Goal: Task Accomplishment & Management: Use online tool/utility

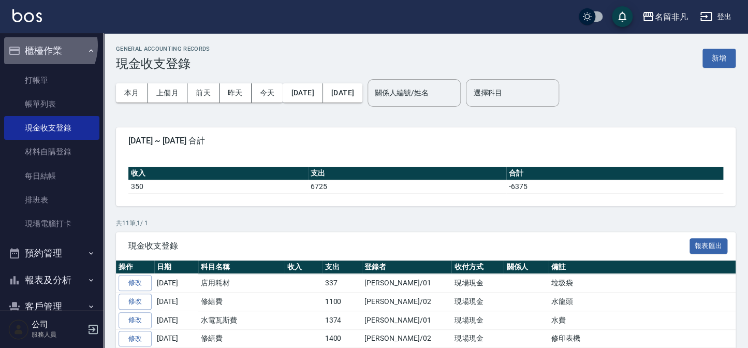
click at [42, 46] on button "櫃檯作業" at bounding box center [51, 50] width 95 height 27
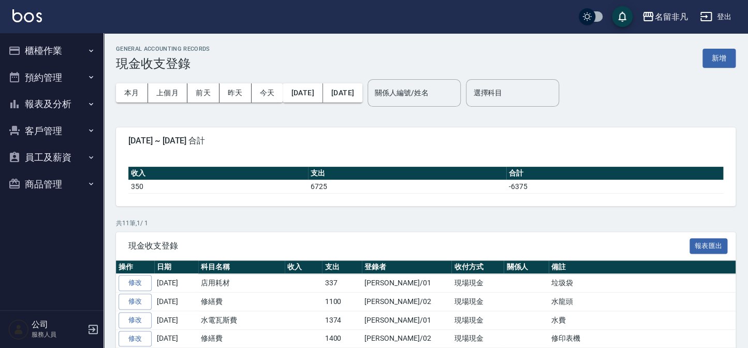
click at [51, 47] on button "櫃檯作業" at bounding box center [51, 50] width 95 height 27
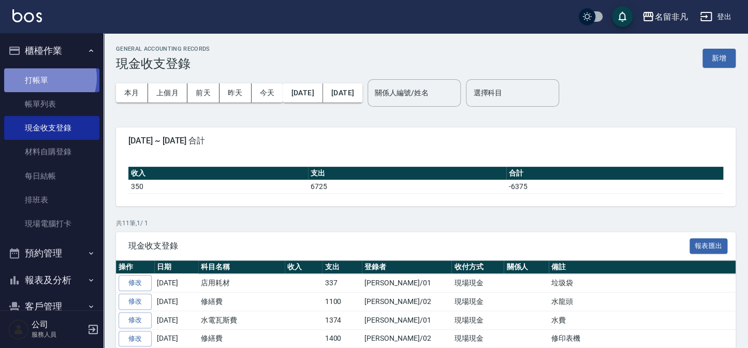
click at [47, 78] on link "打帳單" at bounding box center [51, 80] width 95 height 24
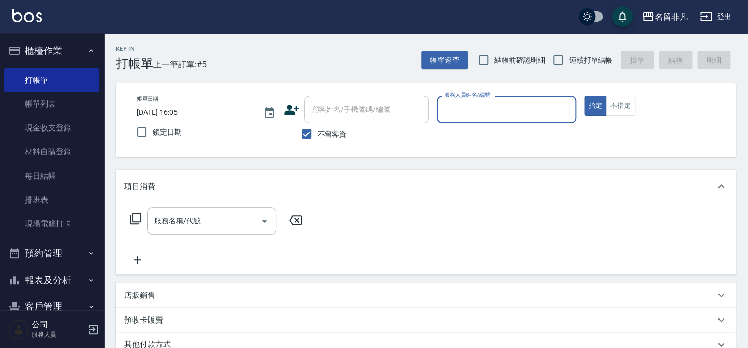
click at [475, 99] on div "服務人員姓名/編號" at bounding box center [506, 109] width 139 height 27
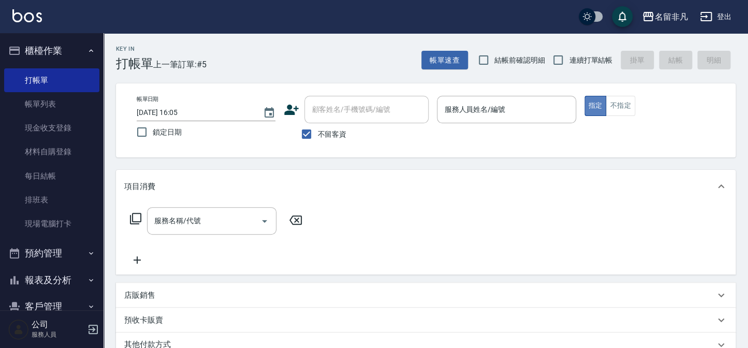
drag, startPoint x: 599, startPoint y: 104, endPoint x: 588, endPoint y: 102, distance: 11.5
click at [598, 104] on button "指定" at bounding box center [595, 106] width 22 height 20
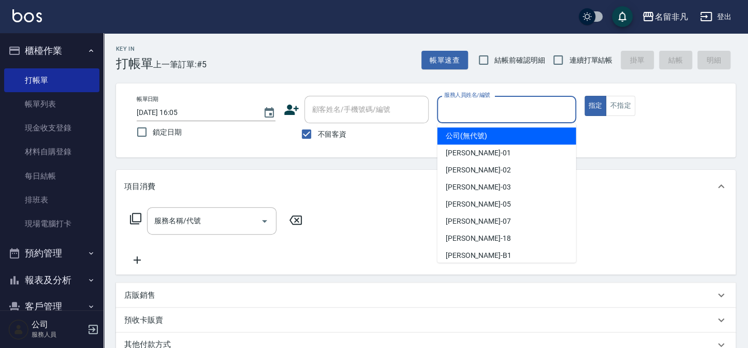
click at [477, 109] on input "服務人員姓名/編號" at bounding box center [506, 109] width 129 height 18
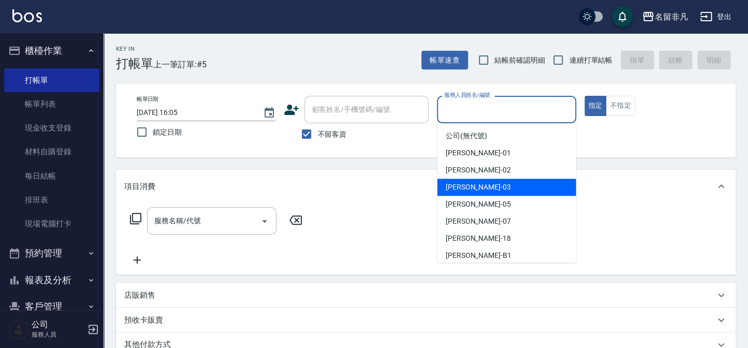
drag, startPoint x: 486, startPoint y: 186, endPoint x: 473, endPoint y: 181, distance: 14.1
click at [481, 185] on div "[PERSON_NAME] -03" at bounding box center [506, 187] width 139 height 17
type input "[PERSON_NAME]-03"
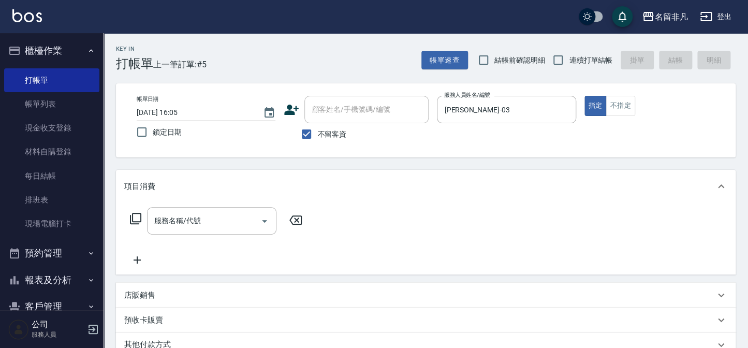
click at [138, 214] on icon at bounding box center [135, 218] width 12 height 12
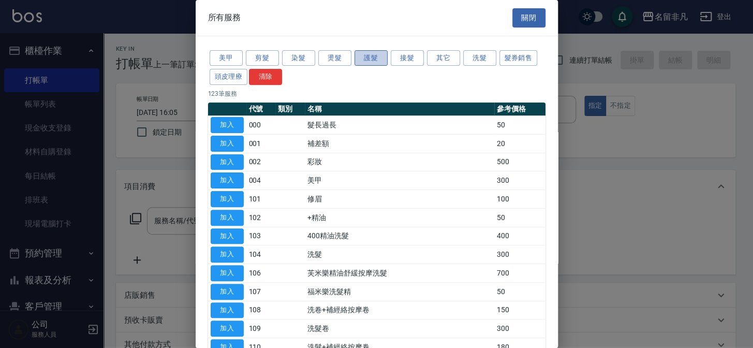
click at [376, 53] on button "護髮" at bounding box center [371, 58] width 33 height 16
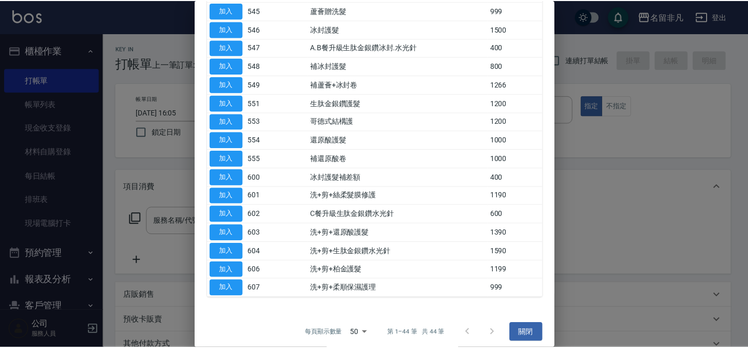
scroll to position [636, 0]
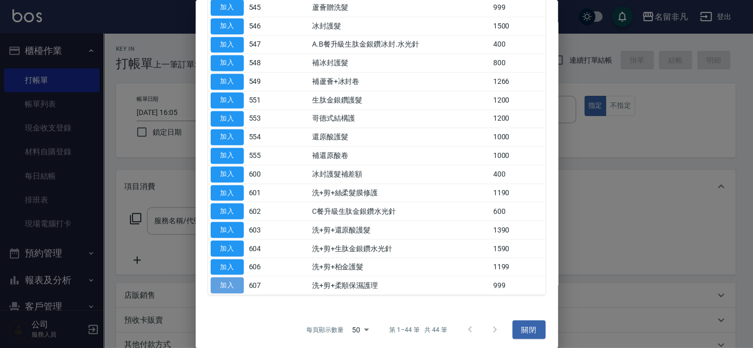
click at [219, 278] on button "加入" at bounding box center [227, 285] width 33 height 16
type input "洗+剪+柔順保濕護理(607)"
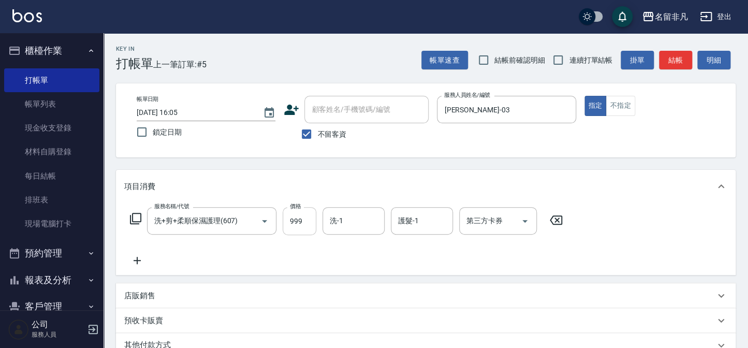
click at [302, 219] on input "999" at bounding box center [300, 221] width 34 height 28
click at [293, 216] on input "11390" at bounding box center [300, 221] width 34 height 28
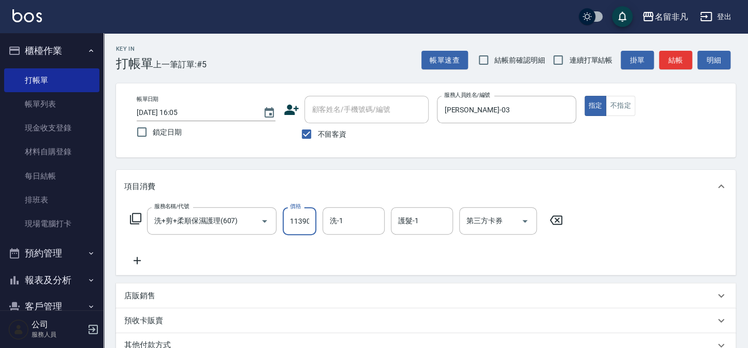
click at [293, 216] on input "11390" at bounding box center [300, 221] width 34 height 28
type input "1390"
click at [592, 101] on button "指定" at bounding box center [595, 106] width 22 height 20
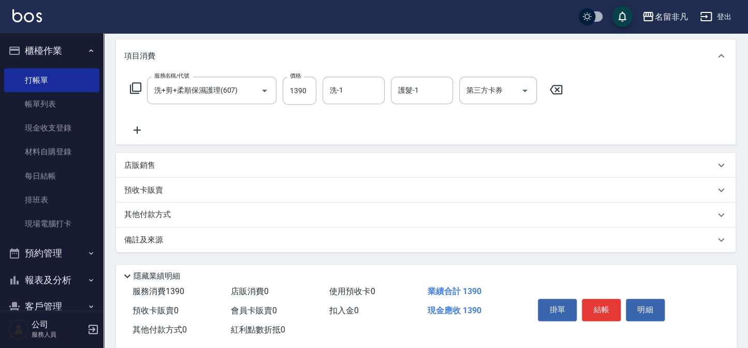
scroll to position [150, 0]
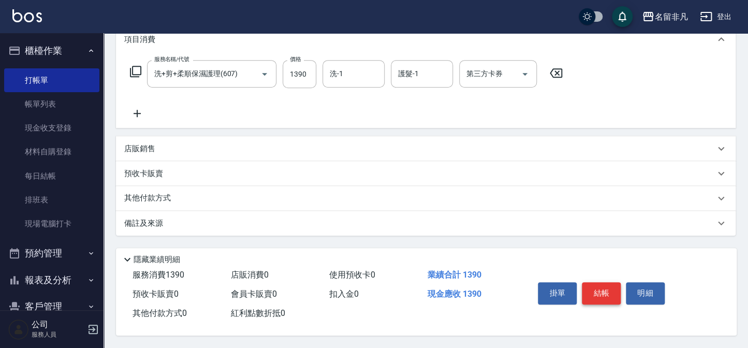
click at [605, 285] on button "結帳" at bounding box center [601, 293] width 39 height 22
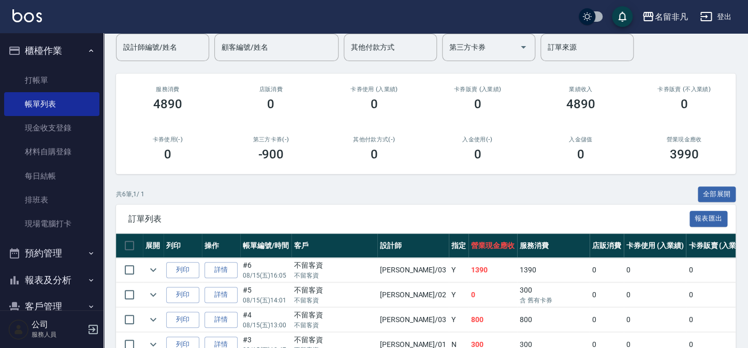
scroll to position [94, 0]
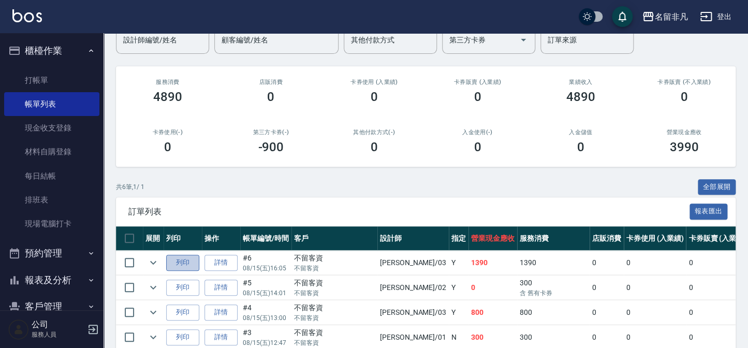
click at [183, 259] on button "列印" at bounding box center [182, 263] width 33 height 16
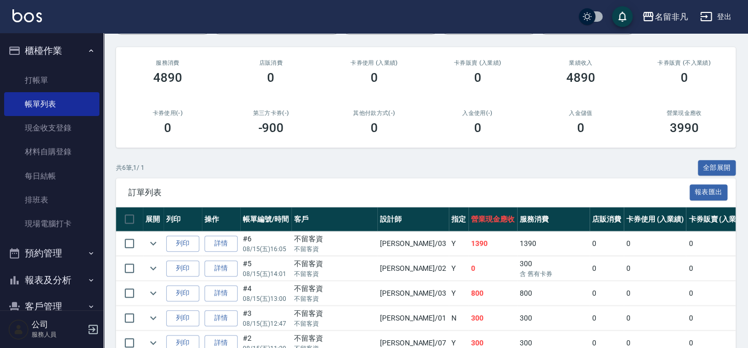
scroll to position [141, 0]
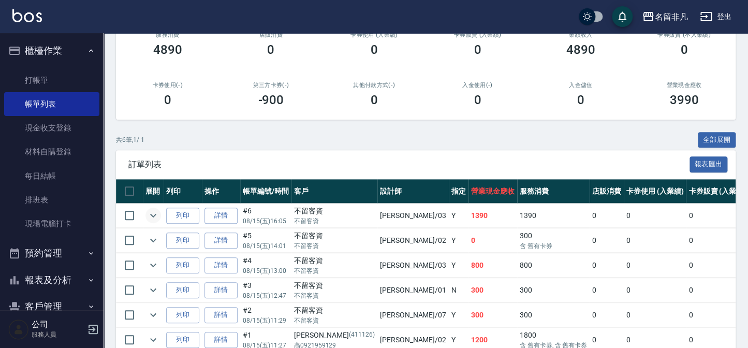
click at [155, 215] on icon "expand row" at bounding box center [153, 215] width 12 height 12
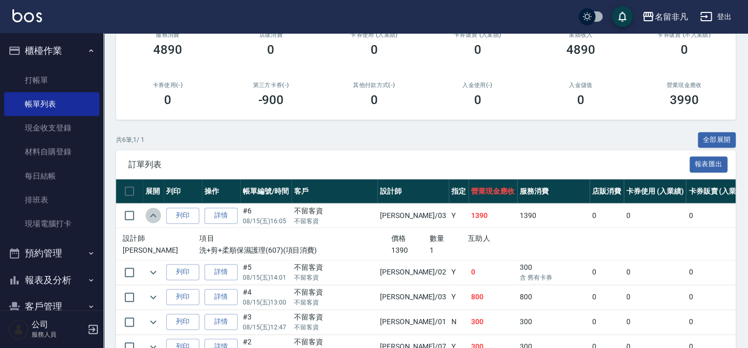
click at [155, 215] on icon "expand row" at bounding box center [153, 215] width 6 height 4
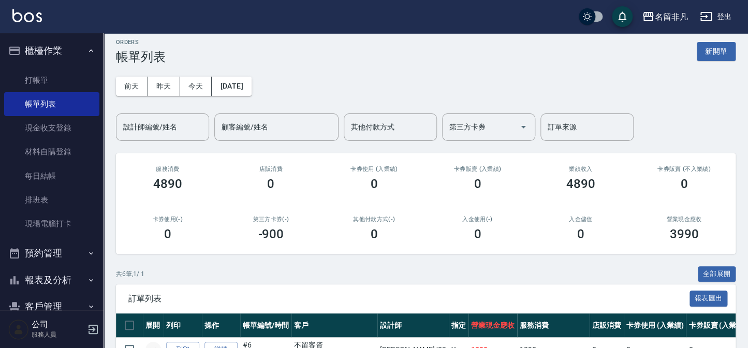
scroll to position [0, 0]
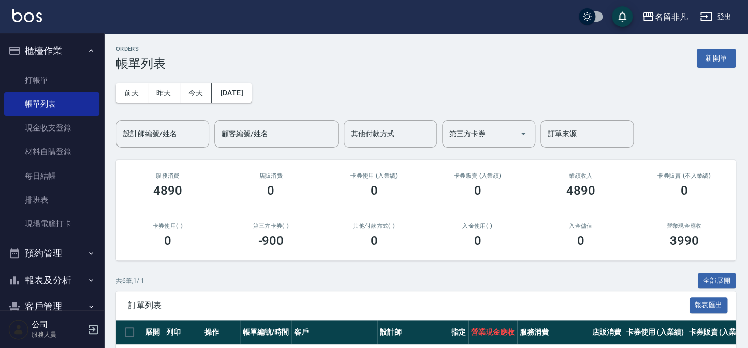
click at [714, 57] on button "新開單" at bounding box center [716, 58] width 39 height 19
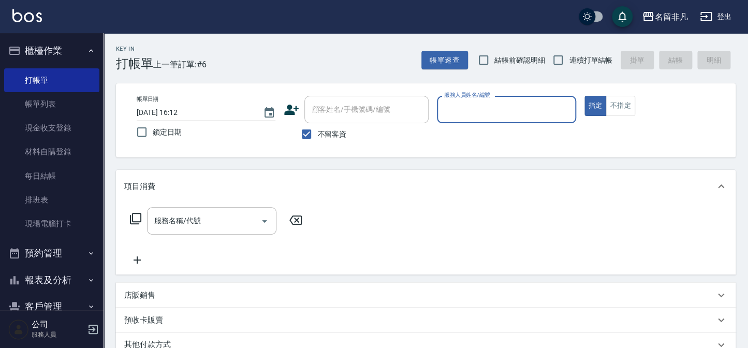
click at [482, 119] on div "服務人員姓名/編號" at bounding box center [506, 109] width 139 height 27
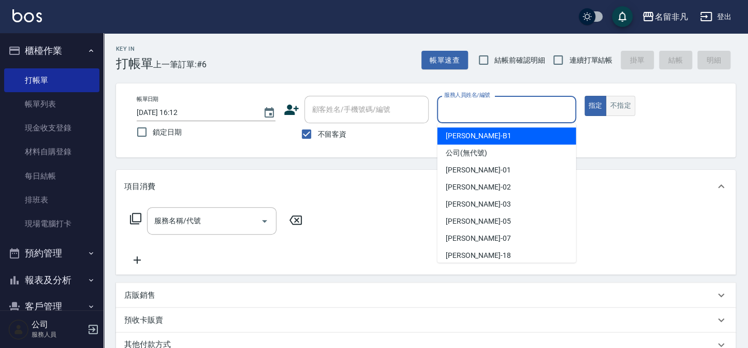
click at [610, 104] on button "不指定" at bounding box center [620, 106] width 29 height 20
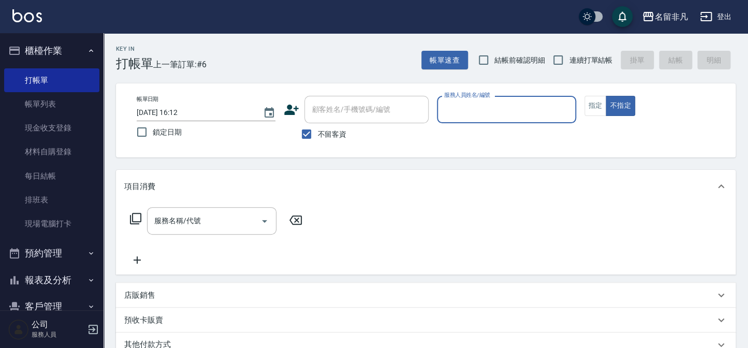
click at [520, 104] on input "服務人員姓名/編號" at bounding box center [506, 109] width 129 height 18
type input "[PERSON_NAME]-07"
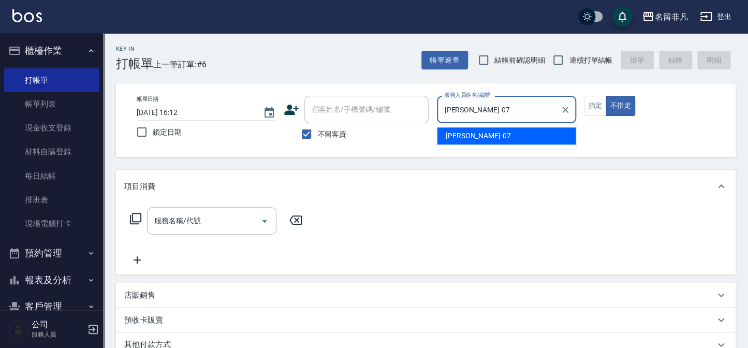
type button "false"
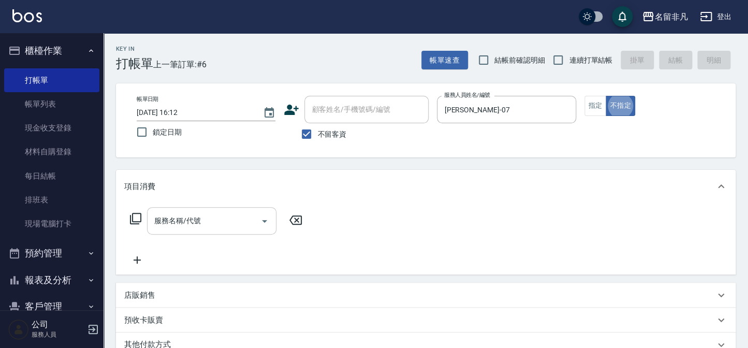
click at [192, 220] on div "服務名稱/代號 服務名稱/代號" at bounding box center [211, 220] width 129 height 27
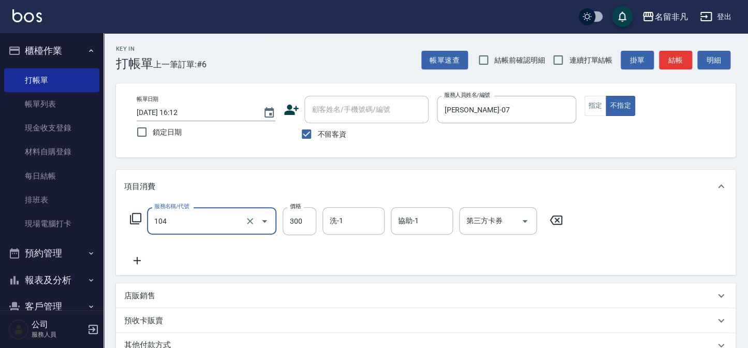
type input "洗髮(104)"
click at [137, 265] on icon at bounding box center [137, 260] width 26 height 12
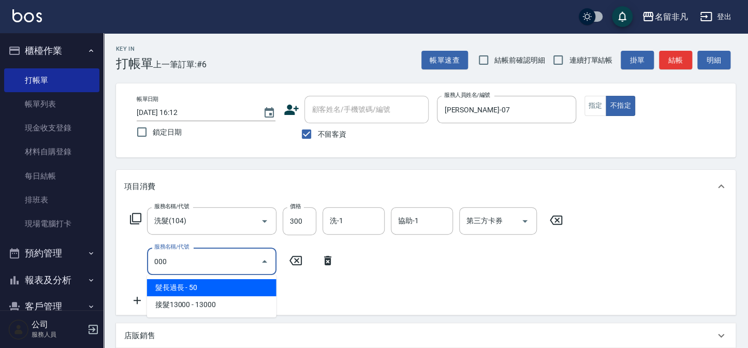
click at [227, 286] on span "髮長過長 - 50" at bounding box center [211, 287] width 129 height 17
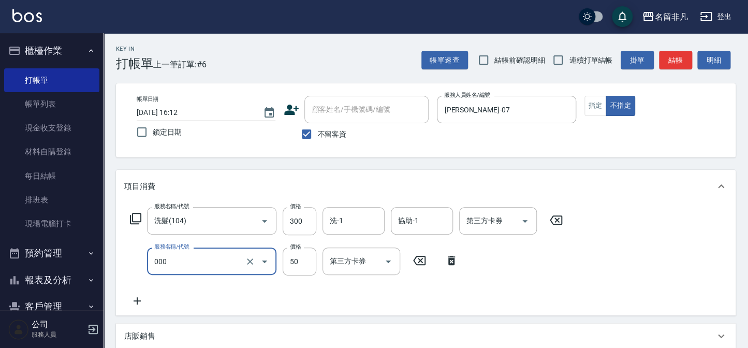
type input "髮長過長(000)"
click at [145, 297] on icon at bounding box center [137, 301] width 26 height 12
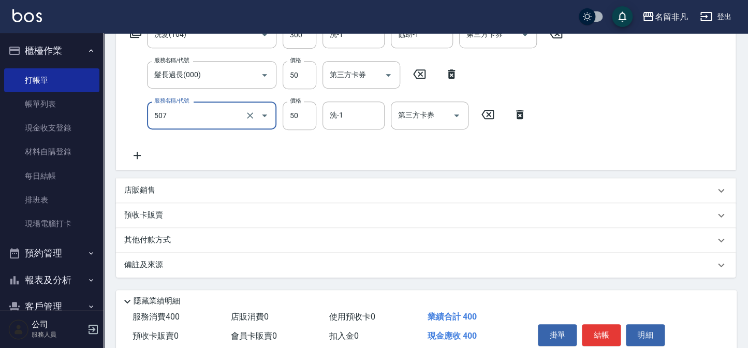
scroll to position [188, 0]
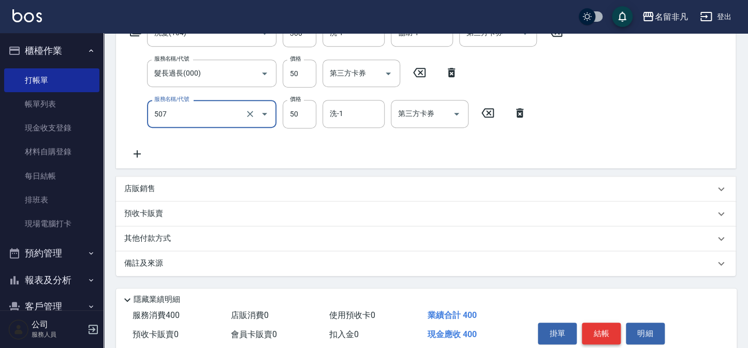
type input "瞬間護髮(507)"
click at [609, 336] on button "結帳" at bounding box center [601, 333] width 39 height 22
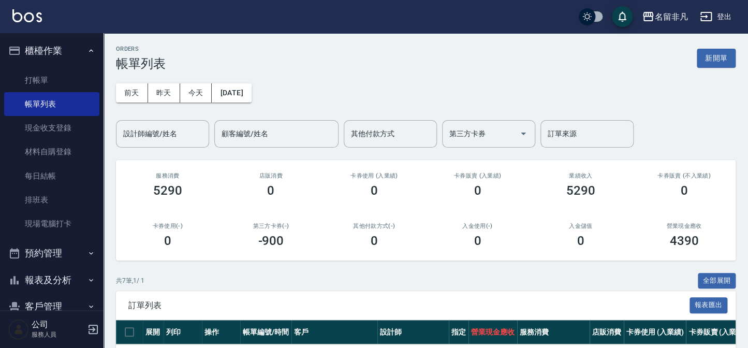
scroll to position [217, 0]
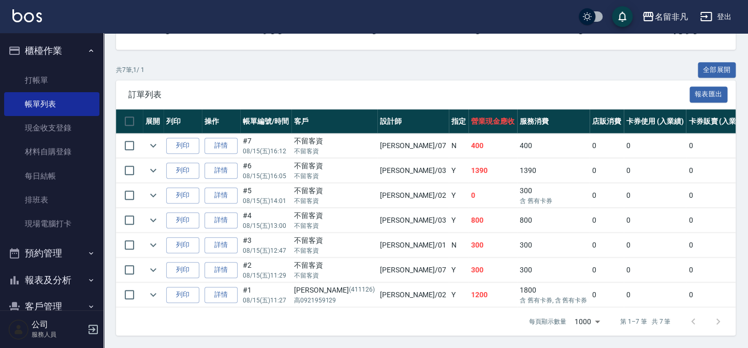
click at [186, 148] on td "列印" at bounding box center [183, 146] width 38 height 24
click at [192, 138] on button "列印" at bounding box center [182, 146] width 33 height 16
click at [66, 45] on button "櫃檯作業" at bounding box center [51, 50] width 95 height 27
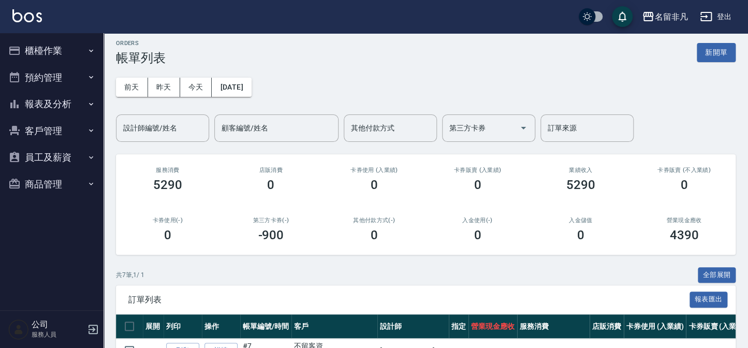
scroll to position [0, 0]
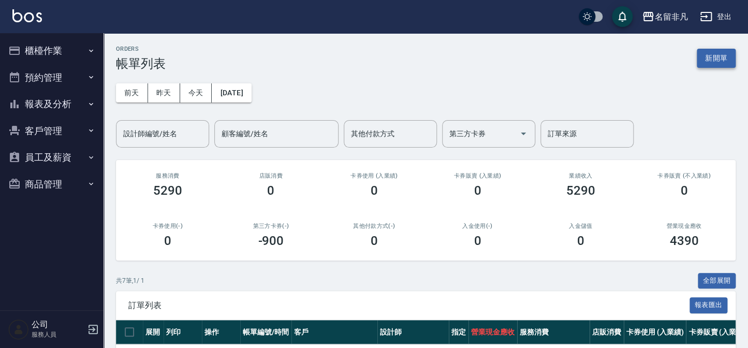
click at [715, 53] on button "新開單" at bounding box center [716, 58] width 39 height 19
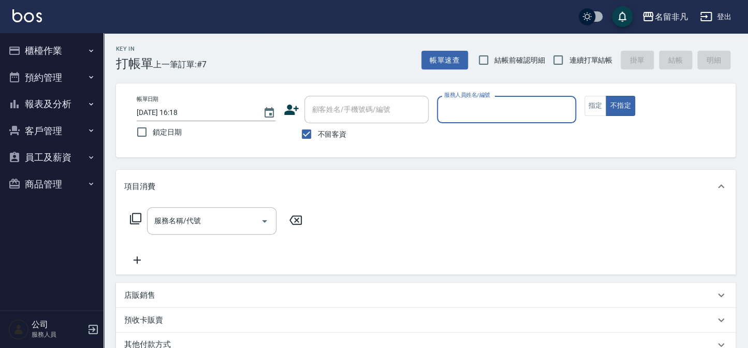
drag, startPoint x: 542, startPoint y: 108, endPoint x: 577, endPoint y: 108, distance: 34.2
click at [543, 108] on input "服務人員姓名/編號" at bounding box center [506, 109] width 129 height 18
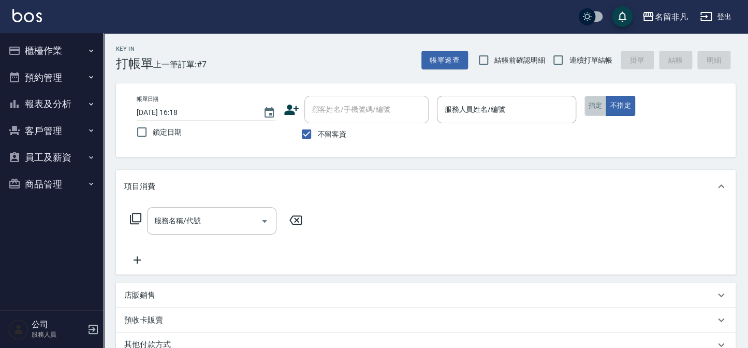
click at [596, 102] on button "指定" at bounding box center [595, 106] width 22 height 20
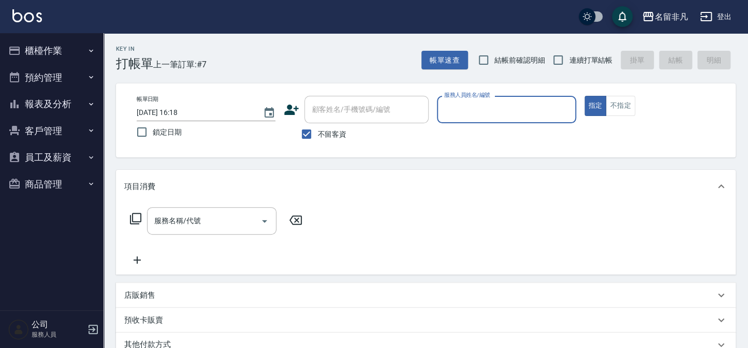
click at [462, 106] on input "服務人員姓名/編號" at bounding box center [506, 109] width 129 height 18
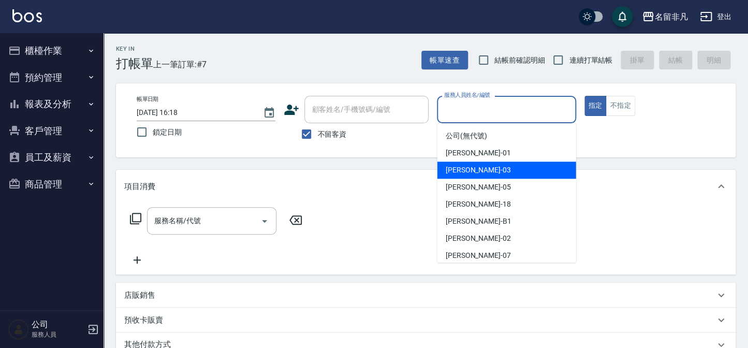
click at [497, 170] on div "[PERSON_NAME] -03" at bounding box center [506, 169] width 139 height 17
type input "[PERSON_NAME]-03"
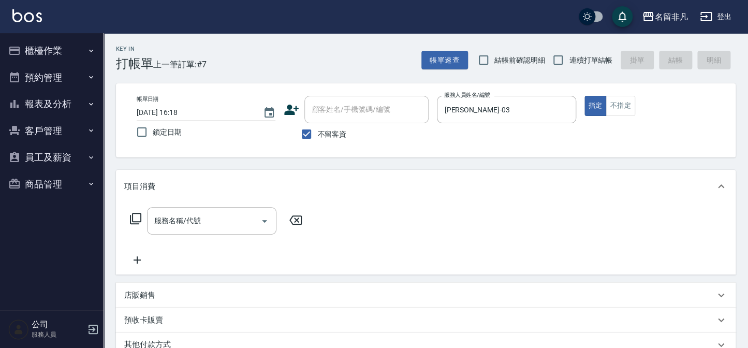
click at [133, 212] on icon at bounding box center [135, 218] width 12 height 12
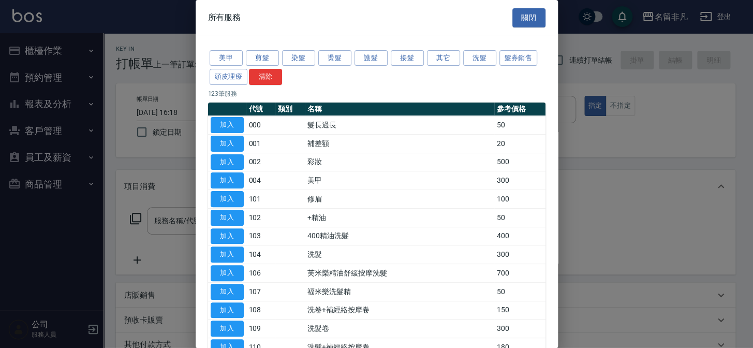
click at [228, 250] on button "加入" at bounding box center [227, 254] width 33 height 16
type input "洗髮(104)"
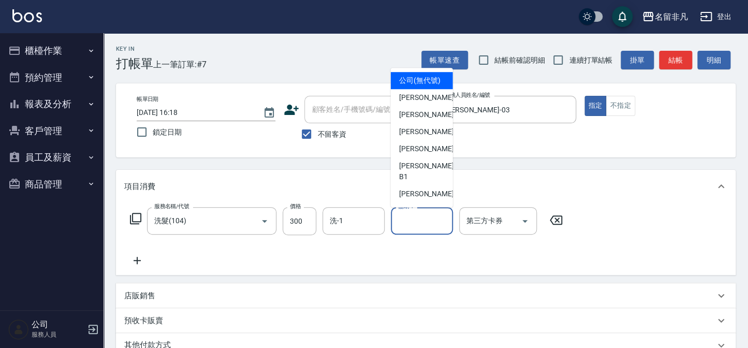
click at [407, 215] on div "協助-1 協助-1" at bounding box center [422, 220] width 62 height 27
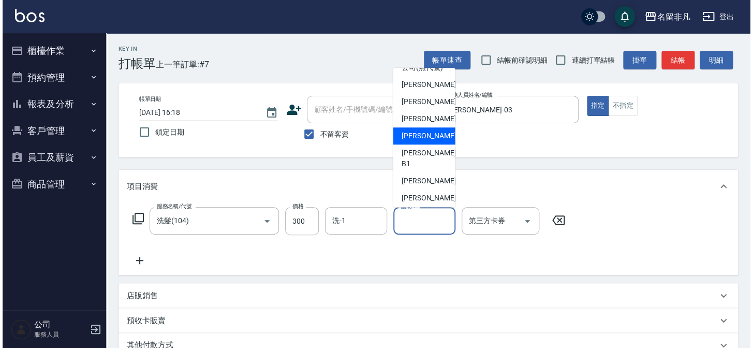
scroll to position [16, 0]
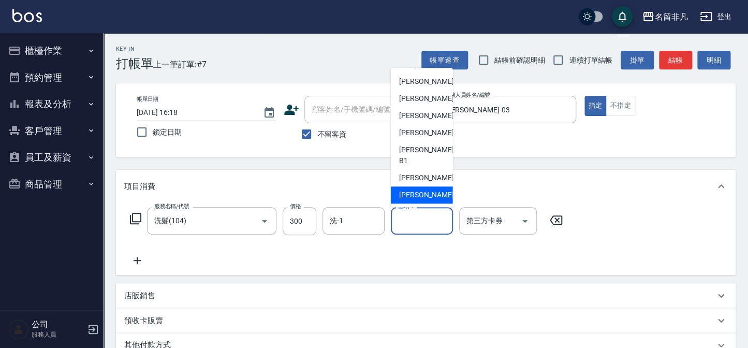
click at [435, 186] on div "[PERSON_NAME]-07" at bounding box center [422, 194] width 62 height 17
type input "[PERSON_NAME]-07"
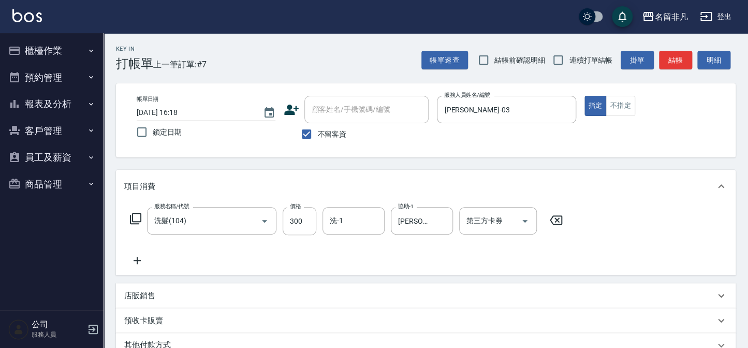
click at [135, 260] on icon at bounding box center [137, 260] width 26 height 12
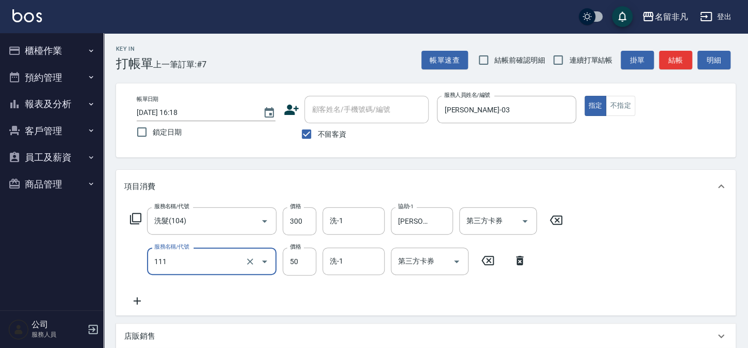
type input "上捲(111)"
drag, startPoint x: 137, startPoint y: 301, endPoint x: 145, endPoint y: 272, distance: 30.8
click at [137, 301] on icon at bounding box center [137, 300] width 7 height 7
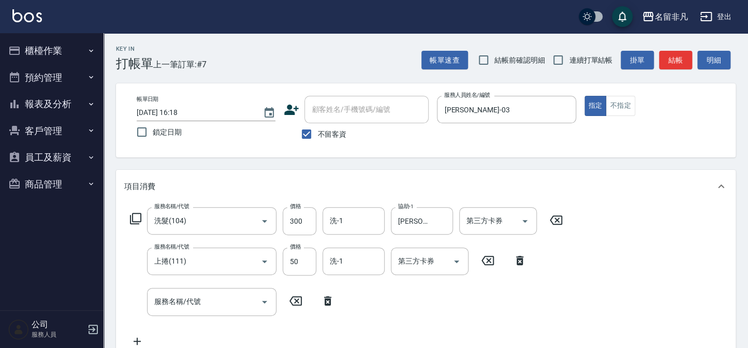
click at [133, 215] on icon at bounding box center [135, 218] width 11 height 11
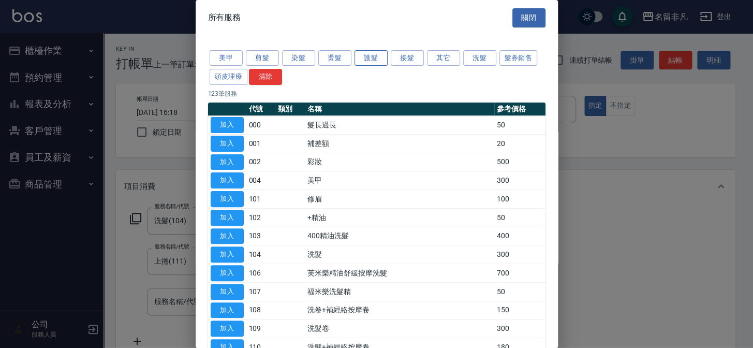
click at [365, 56] on button "護髮" at bounding box center [371, 58] width 33 height 16
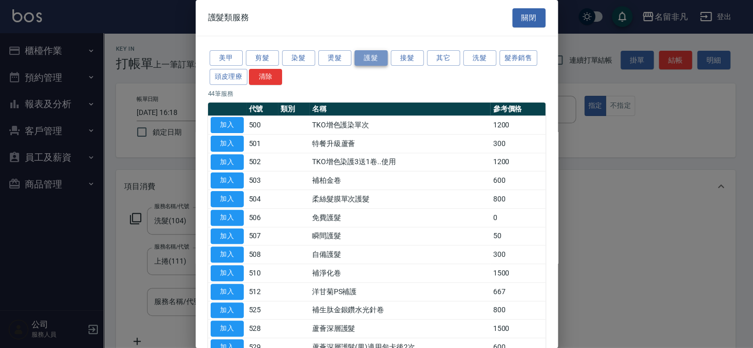
click at [365, 56] on button "護髮" at bounding box center [371, 58] width 33 height 16
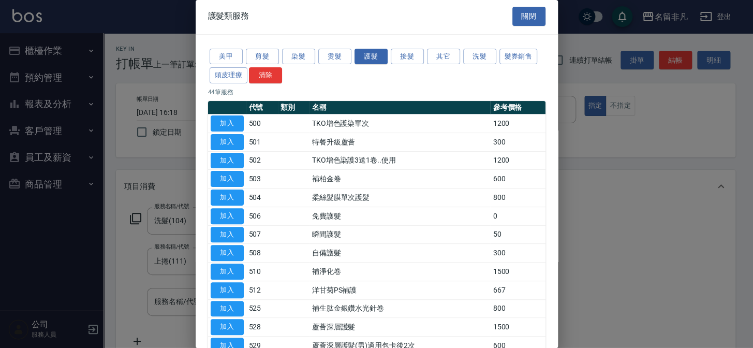
scroll to position [0, 0]
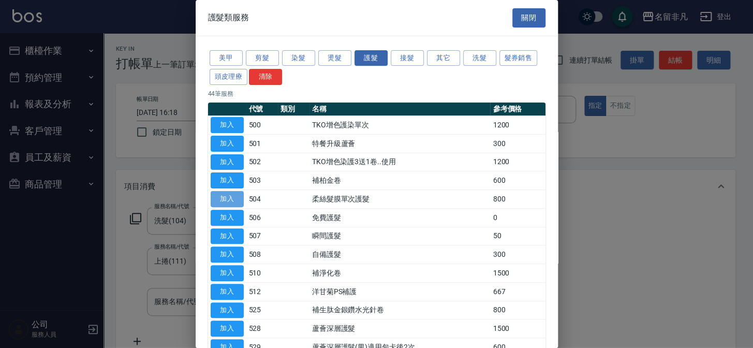
click at [237, 195] on button "加入" at bounding box center [227, 199] width 33 height 16
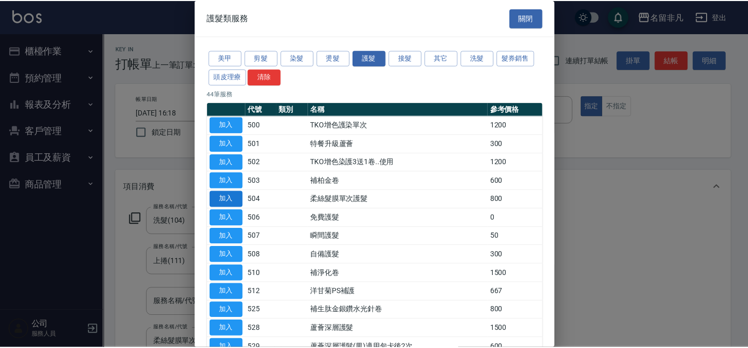
scroll to position [3, 0]
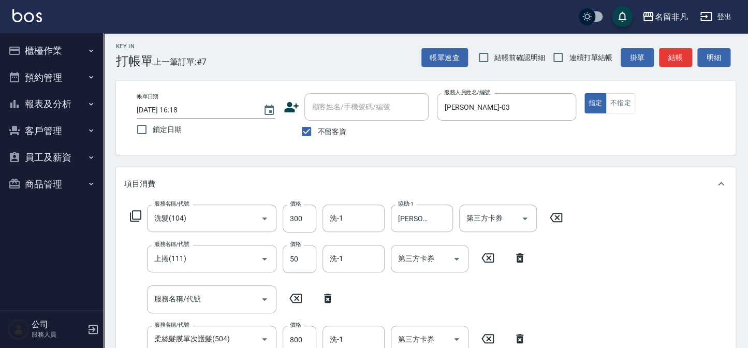
click at [327, 297] on icon at bounding box center [327, 297] width 7 height 9
type input "柔絲髮膜單次護髮(504)"
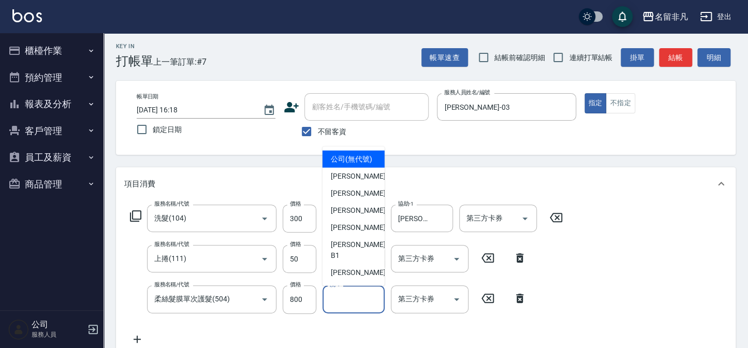
click at [348, 300] on input "洗-1" at bounding box center [353, 299] width 53 height 18
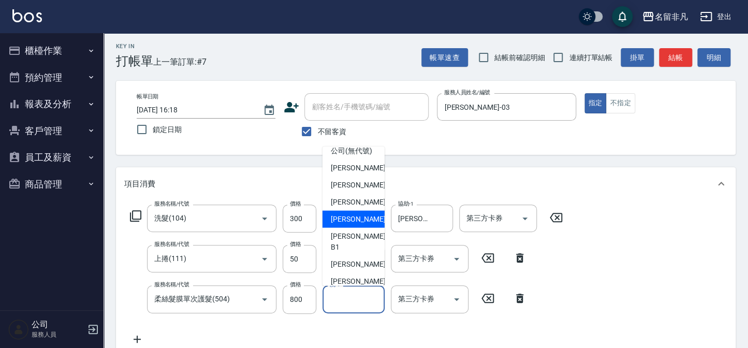
scroll to position [16, 0]
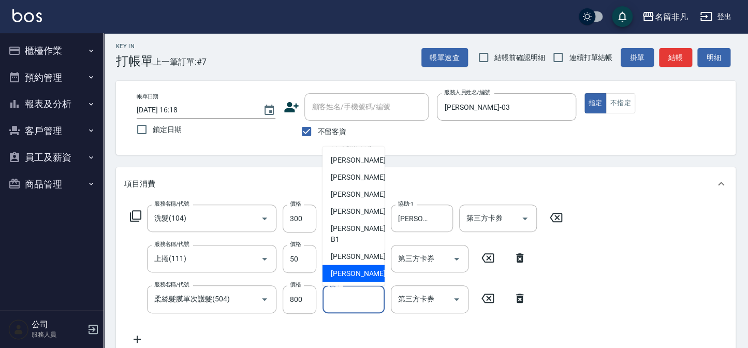
click at [372, 269] on div "[PERSON_NAME]-07" at bounding box center [353, 273] width 62 height 17
type input "[PERSON_NAME]-07"
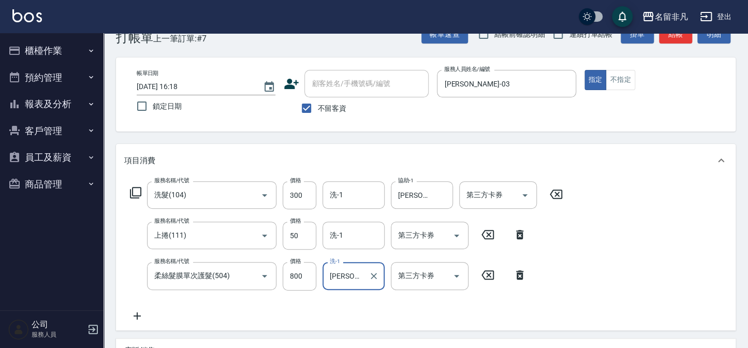
scroll to position [0, 0]
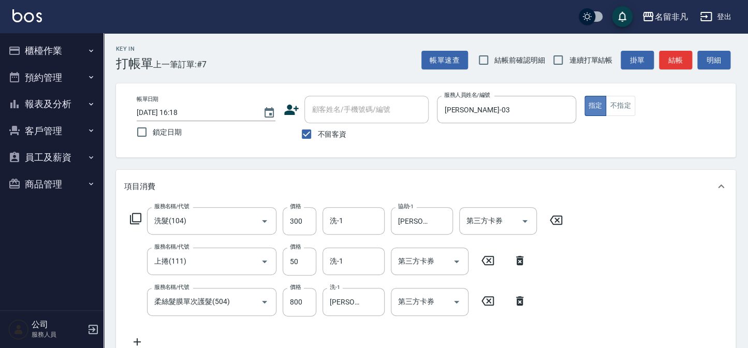
click at [593, 109] on button "指定" at bounding box center [595, 106] width 22 height 20
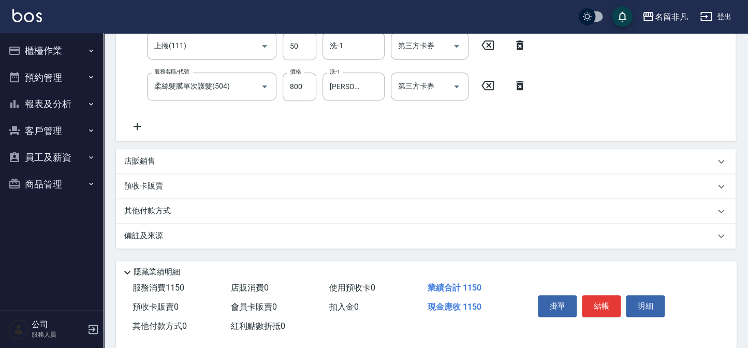
scroll to position [230, 0]
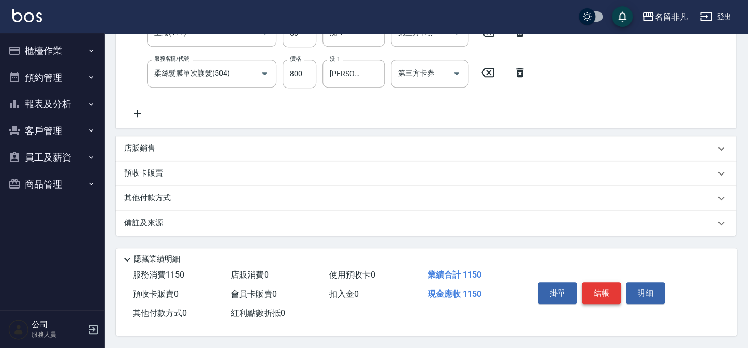
click at [605, 288] on button "結帳" at bounding box center [601, 293] width 39 height 22
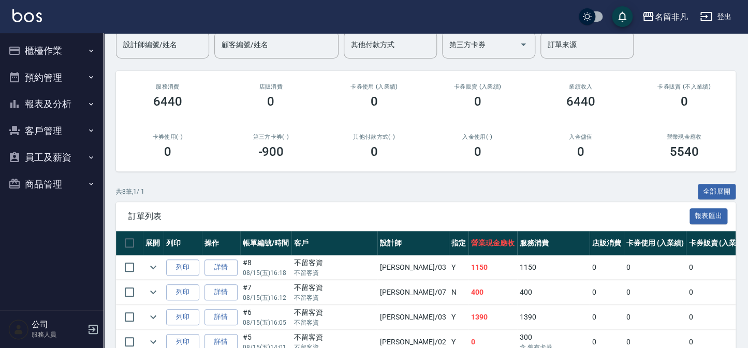
scroll to position [235, 0]
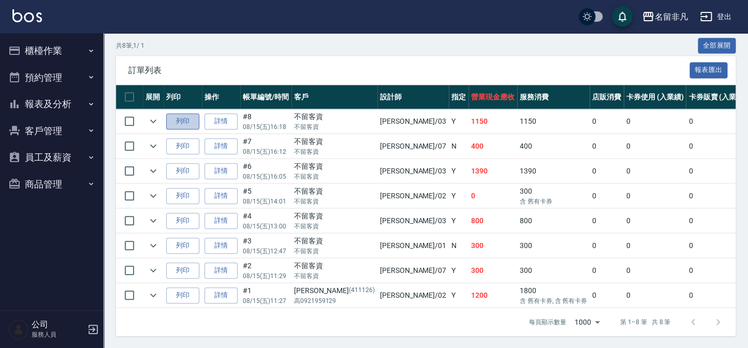
click at [181, 115] on button "列印" at bounding box center [182, 121] width 33 height 16
click at [46, 102] on button "報表及分析" at bounding box center [51, 104] width 95 height 27
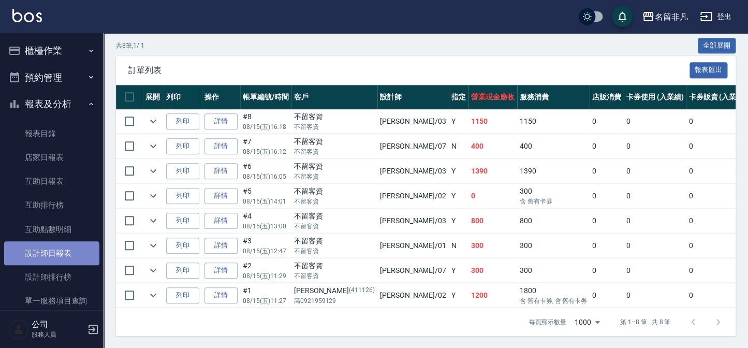
click at [51, 261] on link "設計師日報表" at bounding box center [51, 253] width 95 height 24
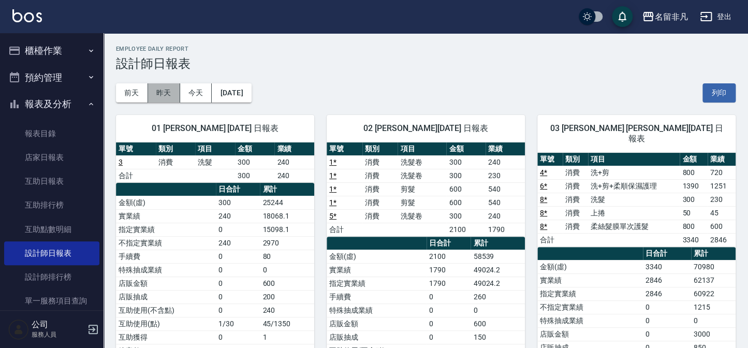
click at [155, 90] on button "昨天" at bounding box center [164, 92] width 32 height 19
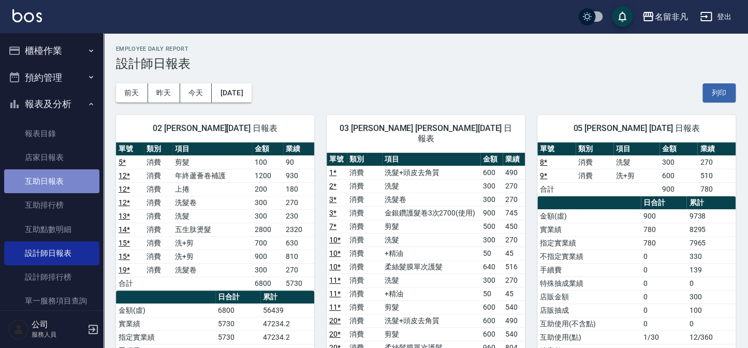
click at [60, 180] on link "互助日報表" at bounding box center [51, 181] width 95 height 24
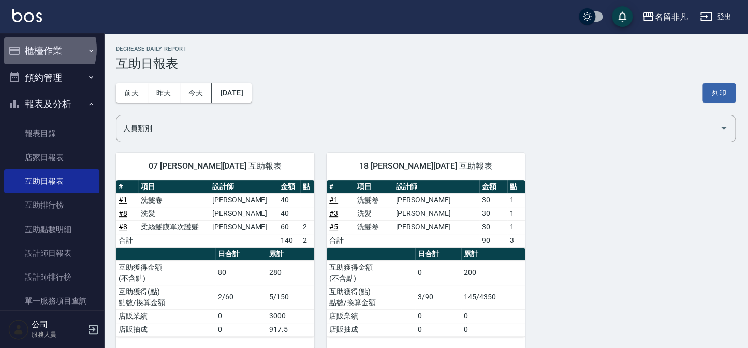
click at [42, 49] on button "櫃檯作業" at bounding box center [51, 50] width 95 height 27
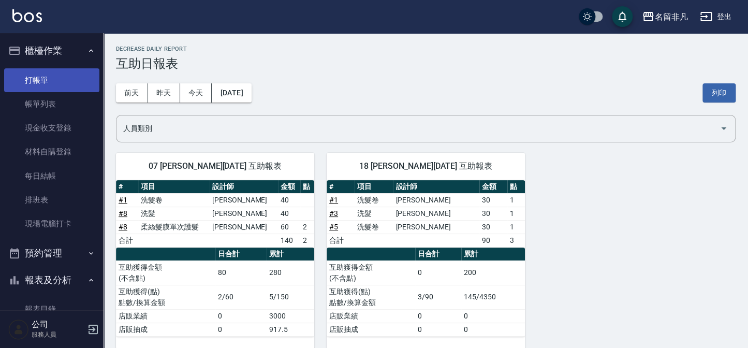
click at [48, 82] on link "打帳單" at bounding box center [51, 80] width 95 height 24
